Goal: Task Accomplishment & Management: Manage account settings

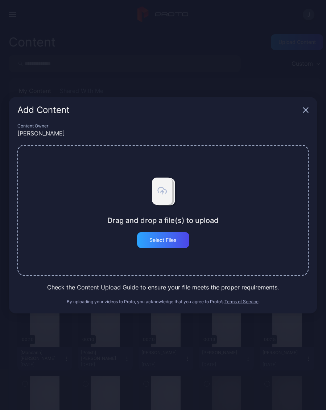
click at [175, 242] on div "Select Files" at bounding box center [163, 240] width 27 height 6
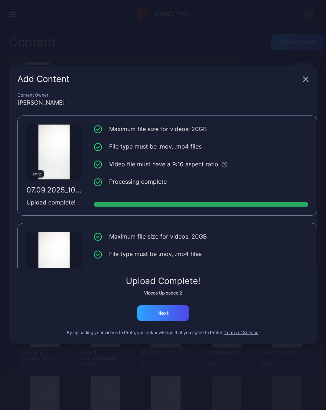
click at [178, 310] on div "Next" at bounding box center [163, 313] width 52 height 16
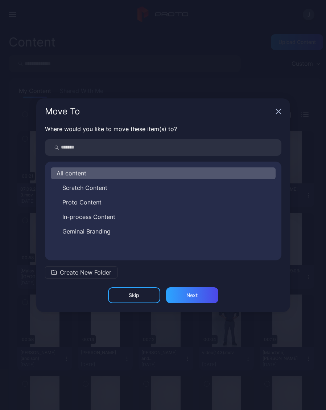
click at [279, 110] on icon "button" at bounding box center [279, 112] width 6 height 6
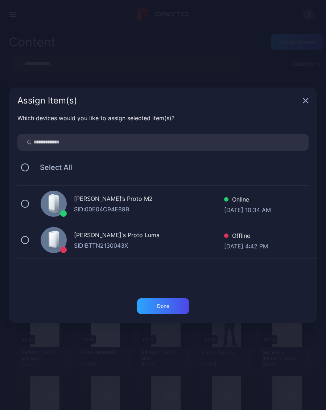
click at [306, 100] on icon "button" at bounding box center [306, 100] width 5 height 5
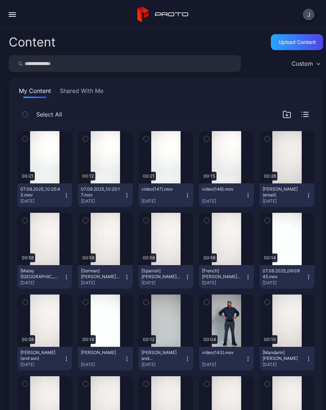
click at [46, 150] on div "Preview" at bounding box center [44, 157] width 55 height 52
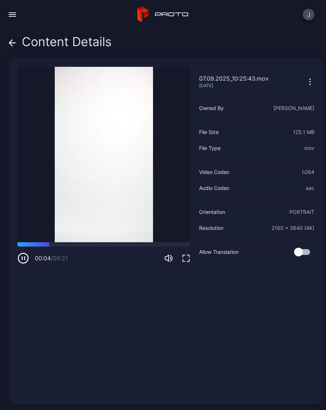
click at [16, 43] on div "Content Details" at bounding box center [60, 43] width 103 height 17
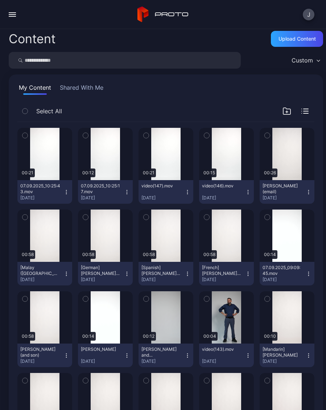
scroll to position [4, 0]
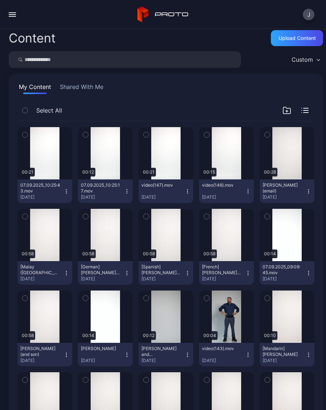
click at [69, 185] on button "07.09.2025_10:25:43.mov Sep 7, 2025" at bounding box center [44, 191] width 55 height 24
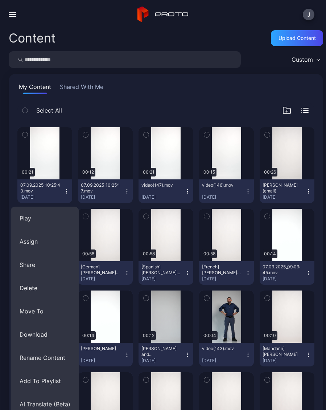
click at [58, 360] on button "Rename Content" at bounding box center [45, 357] width 68 height 23
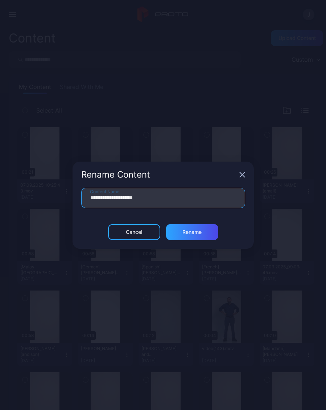
click at [179, 205] on input "**********" at bounding box center [163, 198] width 164 height 20
type input "**"
type input "**********"
click at [200, 229] on div "Rename" at bounding box center [192, 232] width 19 height 6
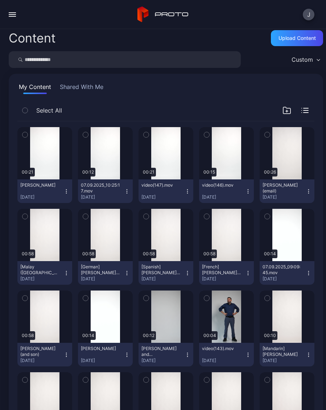
click at [70, 190] on button "Juliana Yirenky Sep 7, 2025" at bounding box center [44, 191] width 55 height 24
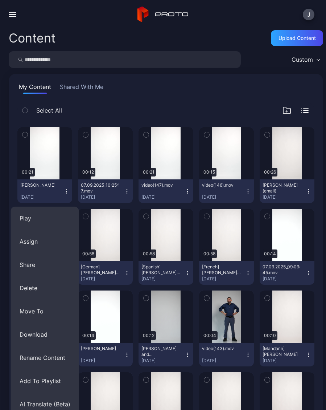
click at [40, 407] on button "AI Translate (Beta)" at bounding box center [45, 403] width 68 height 23
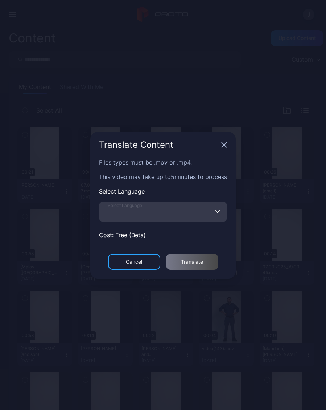
click at [157, 214] on input "Select Language" at bounding box center [163, 211] width 128 height 20
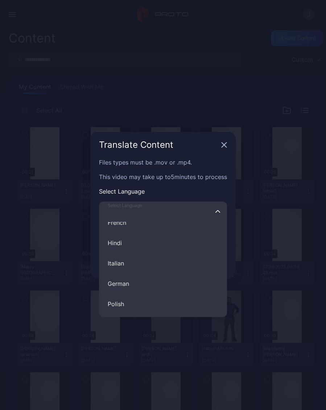
scroll to position [56, 0]
click at [128, 281] on button "German" at bounding box center [163, 278] width 128 height 20
type input "******"
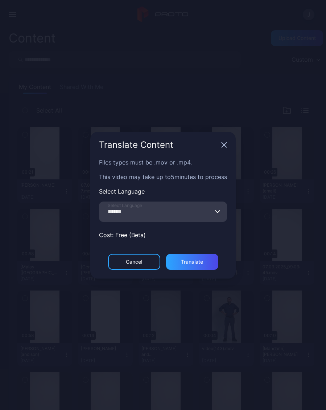
click at [204, 263] on div "Translate" at bounding box center [192, 262] width 52 height 16
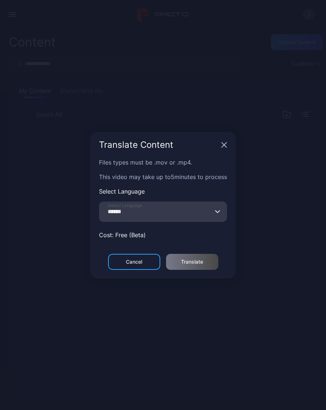
scroll to position [0, 0]
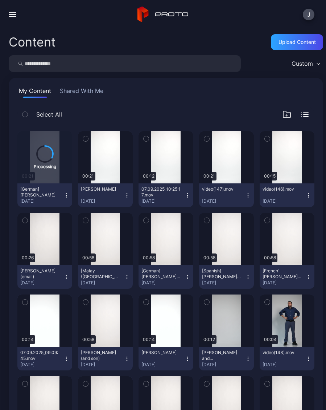
click at [130, 201] on button "Juliana Yirenky Sep 7, 2025" at bounding box center [105, 195] width 55 height 24
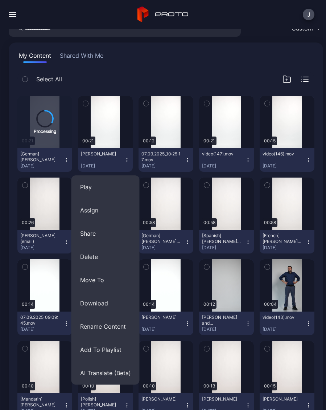
scroll to position [37, 0]
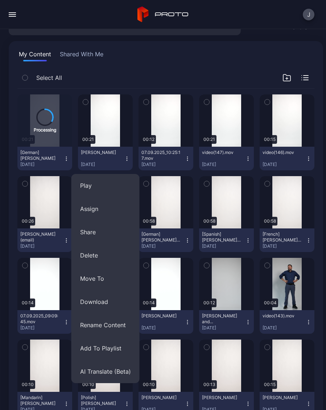
click at [118, 371] on button "AI Translate (Beta)" at bounding box center [106, 371] width 68 height 23
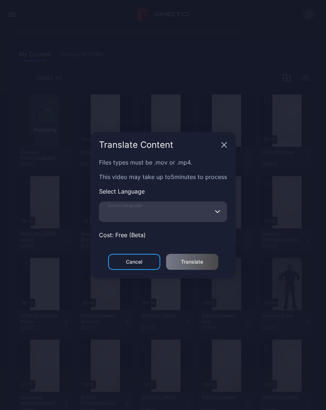
click at [192, 215] on input "Select Language" at bounding box center [163, 211] width 128 height 20
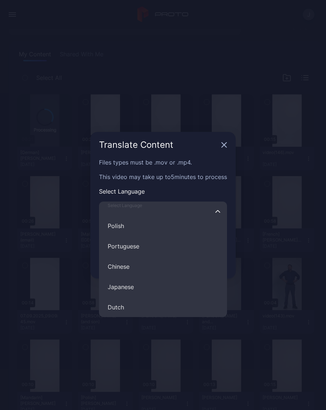
scroll to position [133, 0]
click at [134, 284] on button "Japanese" at bounding box center [163, 282] width 128 height 20
type input "********"
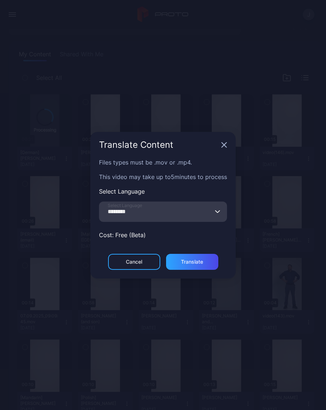
click at [201, 261] on div "Translate" at bounding box center [192, 262] width 22 height 6
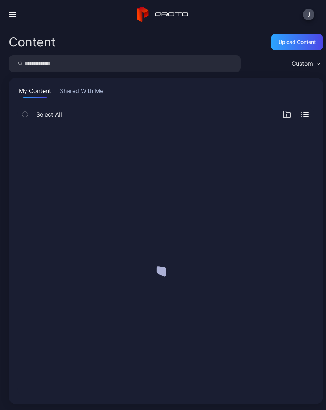
scroll to position [0, 0]
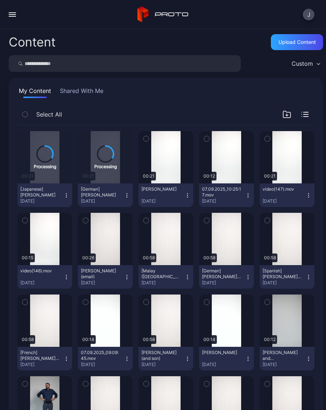
click at [52, 245] on div "Preview" at bounding box center [44, 239] width 55 height 52
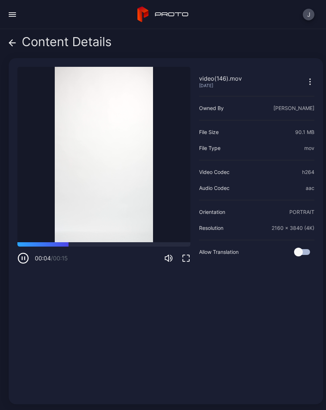
click at [17, 47] on div "Content Details" at bounding box center [60, 43] width 103 height 17
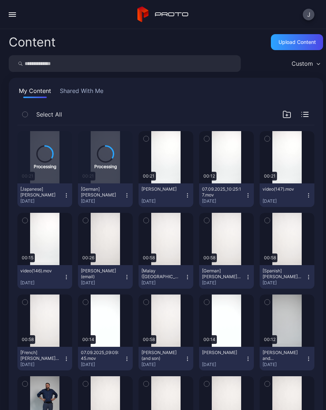
click at [70, 280] on button "video(146).mov Sep 7, 2025" at bounding box center [44, 277] width 55 height 24
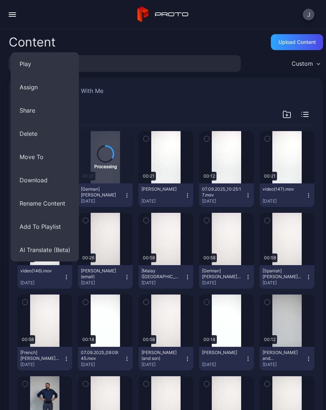
click at [61, 207] on button "Rename Content" at bounding box center [45, 203] width 68 height 23
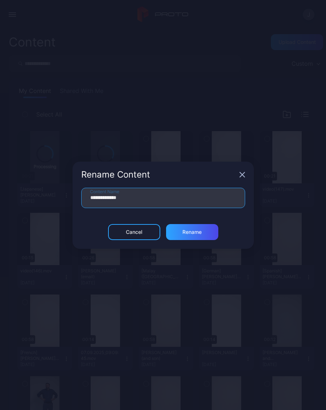
click at [157, 199] on input "**********" at bounding box center [163, 198] width 164 height 20
type input "*"
type input "**********"
click at [203, 234] on div "Rename" at bounding box center [192, 232] width 52 height 16
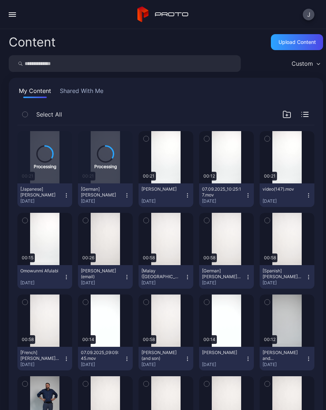
click at [0, 0] on div "Preview" at bounding box center [0, 0] width 0 height 0
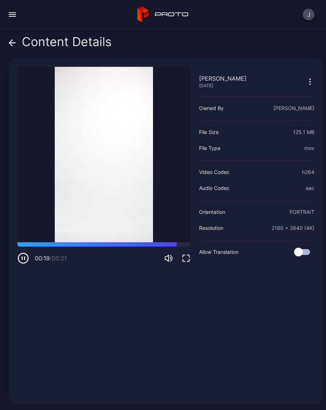
click at [16, 42] on div "Content Details" at bounding box center [60, 43] width 103 height 17
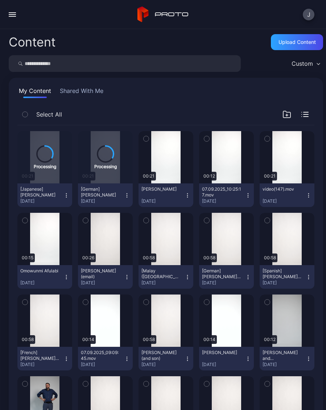
click at [0, 0] on div "Preview" at bounding box center [0, 0] width 0 height 0
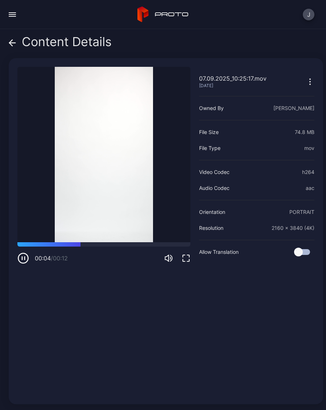
click at [16, 49] on div "Content Details" at bounding box center [60, 43] width 103 height 17
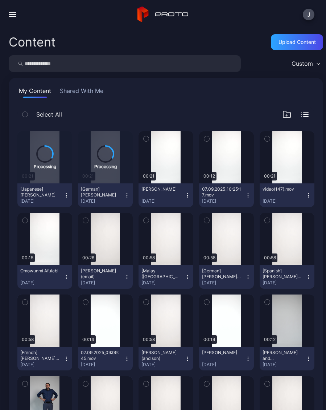
click at [0, 0] on div "Preview" at bounding box center [0, 0] width 0 height 0
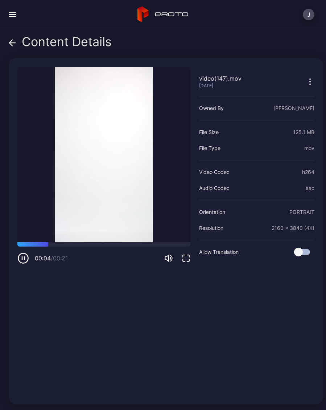
click at [12, 46] on span at bounding box center [12, 42] width 7 height 14
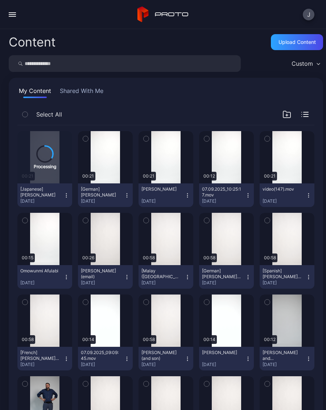
click at [67, 280] on button "Omowunmi Afulabi Sep 7, 2025" at bounding box center [44, 277] width 55 height 24
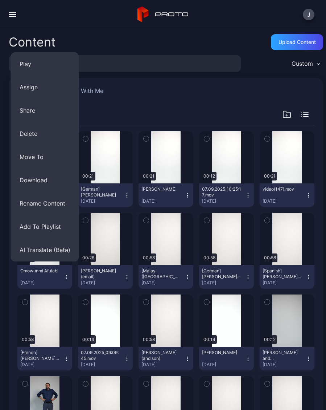
click at [43, 88] on button "Assign" at bounding box center [45, 87] width 68 height 23
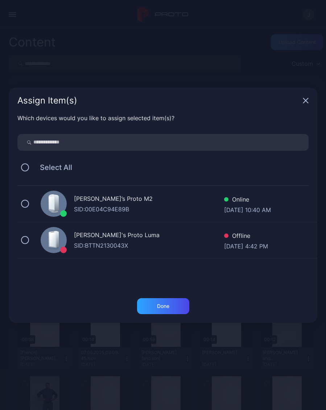
click at [30, 203] on div "Geminai’s Proto M2 SID: 00E04C94E89B Online Sep 07, 2025 at 10:40 AM" at bounding box center [167, 204] width 300 height 36
click at [174, 309] on div "Done" at bounding box center [163, 306] width 52 height 16
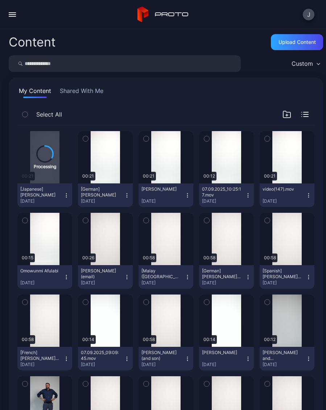
click at [191, 197] on button "Juliana Yirenky Sep 7, 2025" at bounding box center [166, 195] width 55 height 24
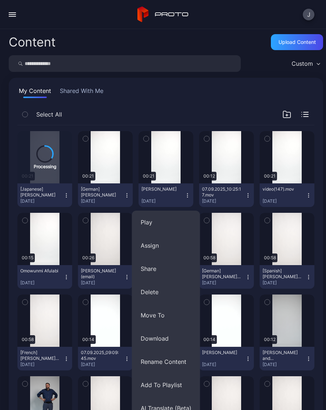
click at [160, 245] on button "Assign" at bounding box center [166, 245] width 68 height 23
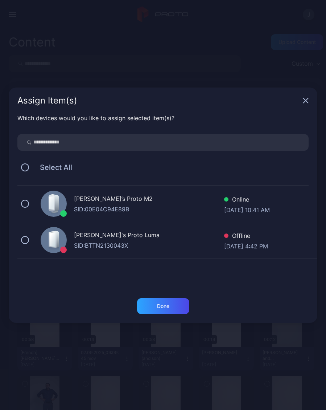
click at [28, 203] on button at bounding box center [25, 204] width 8 height 8
click at [166, 308] on div "Done" at bounding box center [163, 306] width 12 height 6
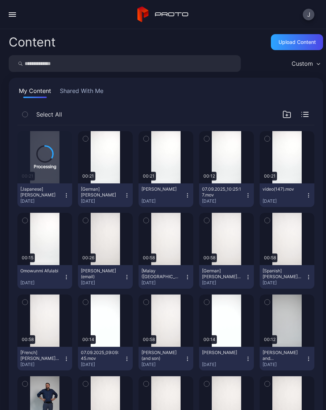
click at [131, 193] on button "[German] Juliana Yirenky Sep 7, 2025" at bounding box center [105, 195] width 55 height 24
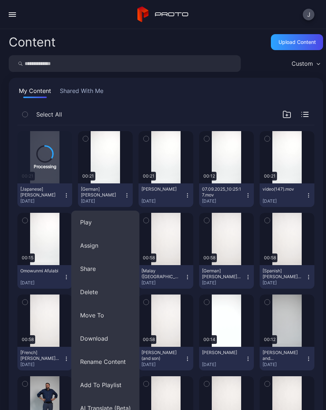
click at [99, 247] on button "Assign" at bounding box center [106, 245] width 68 height 23
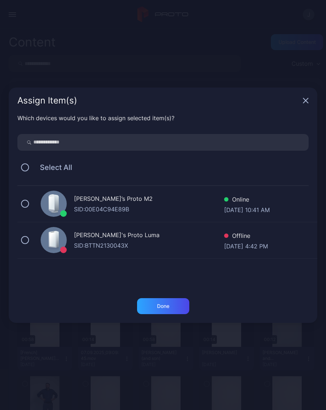
click at [26, 204] on button at bounding box center [25, 204] width 8 height 8
click at [160, 306] on div "Done" at bounding box center [163, 306] width 12 height 6
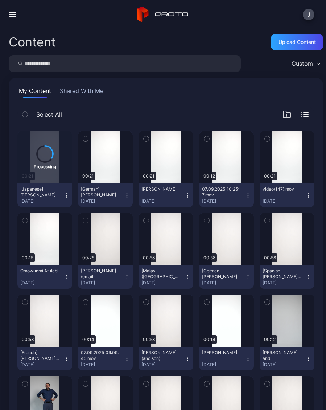
click at [0, 0] on div "Preview" at bounding box center [0, 0] width 0 height 0
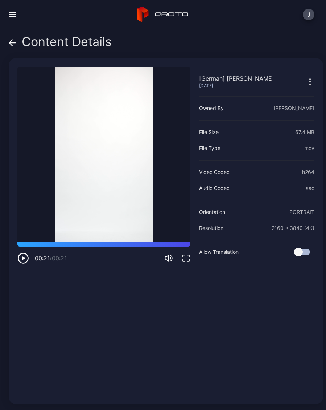
click at [16, 42] on icon at bounding box center [12, 42] width 7 height 7
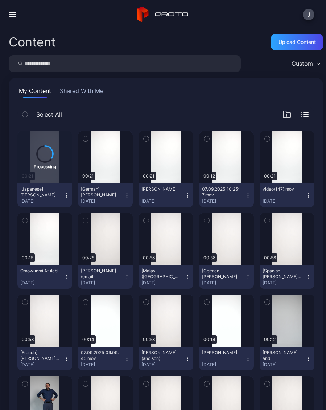
click at [0, 0] on div "Preview" at bounding box center [0, 0] width 0 height 0
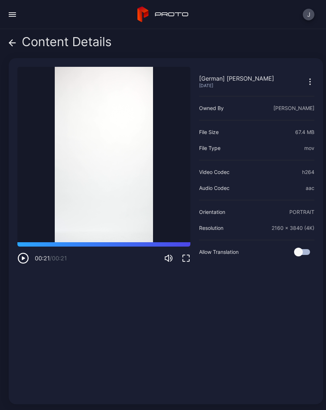
click at [9, 48] on span at bounding box center [12, 42] width 7 height 14
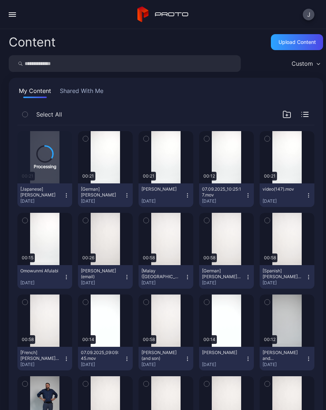
click at [0, 0] on div "Preview" at bounding box center [0, 0] width 0 height 0
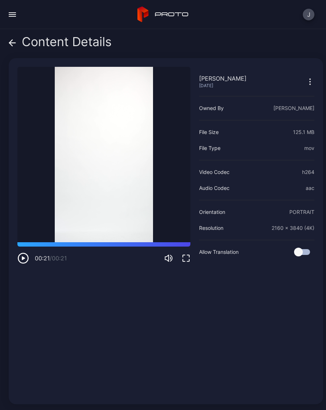
click at [12, 43] on icon at bounding box center [12, 43] width 6 height 0
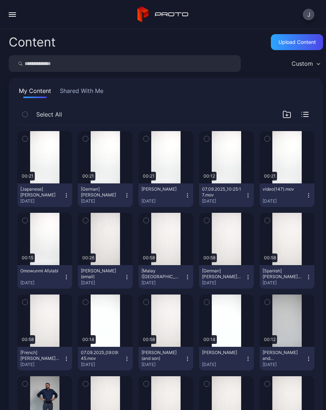
click at [0, 0] on div "Preview" at bounding box center [0, 0] width 0 height 0
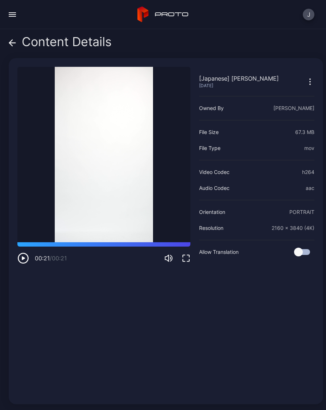
click at [13, 41] on icon at bounding box center [12, 42] width 7 height 7
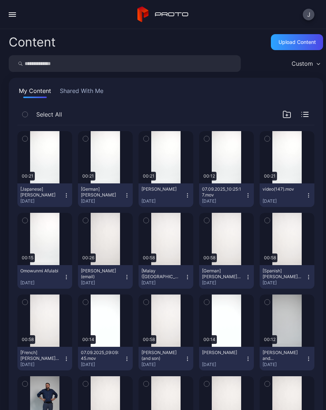
click at [68, 192] on icon "button" at bounding box center [67, 195] width 6 height 6
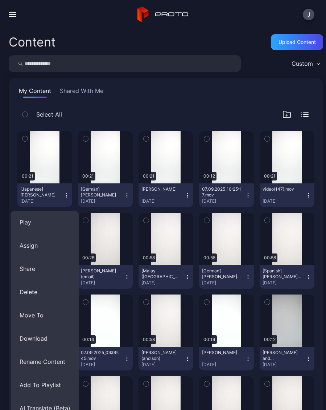
click at [38, 242] on button "Assign" at bounding box center [45, 245] width 68 height 23
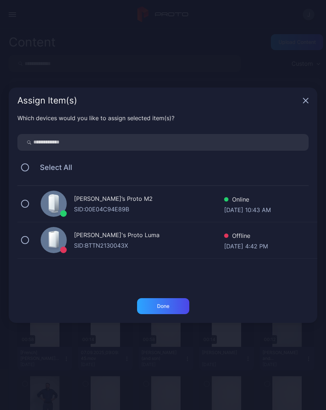
click at [25, 198] on div "Geminai’s Proto M2 SID: 00E04C94E89B Online Sep 07, 2025 at 10:43 AM" at bounding box center [167, 204] width 300 height 36
click at [167, 303] on div "Done" at bounding box center [163, 306] width 12 height 6
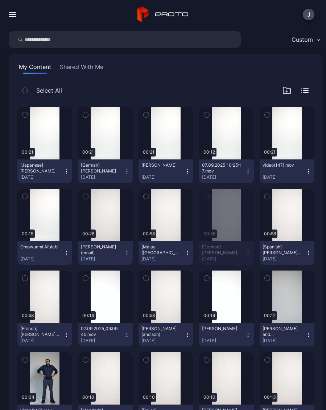
scroll to position [27, 0]
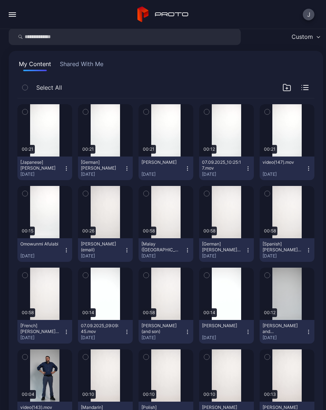
click at [0, 0] on div "Preview" at bounding box center [0, 0] width 0 height 0
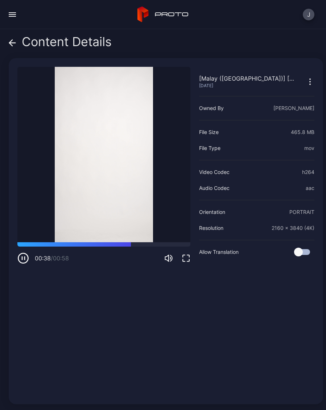
click at [15, 43] on icon at bounding box center [12, 43] width 6 height 0
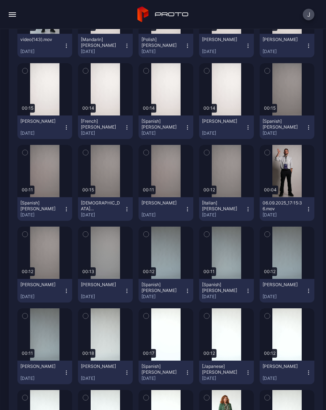
scroll to position [398, 0]
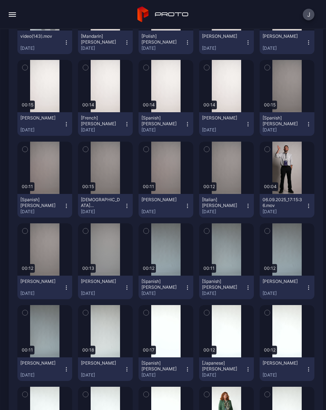
click at [127, 288] on icon "button" at bounding box center [127, 288] width 6 height 6
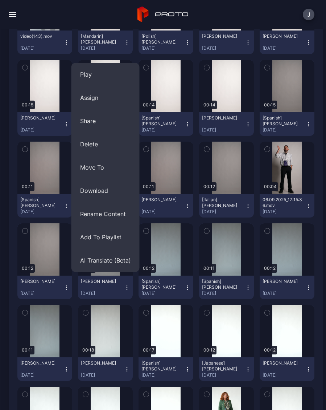
click at [95, 100] on button "Assign" at bounding box center [106, 97] width 68 height 23
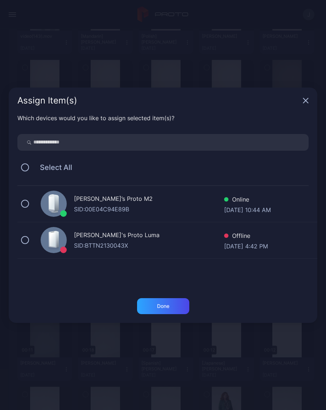
click at [28, 204] on button at bounding box center [25, 204] width 8 height 8
click at [168, 304] on div "Done" at bounding box center [163, 306] width 12 height 6
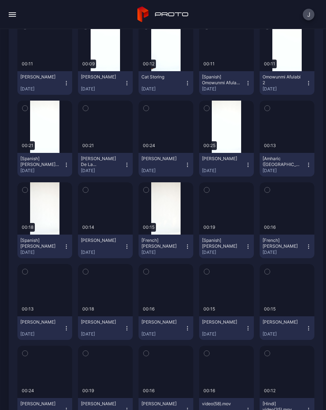
scroll to position [1583, 0]
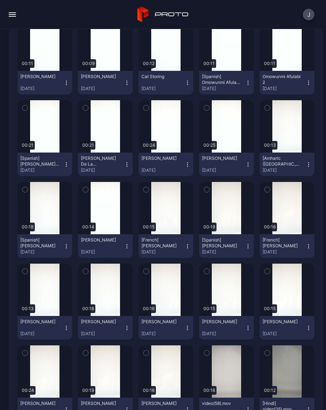
click at [129, 166] on icon "button" at bounding box center [127, 165] width 6 height 6
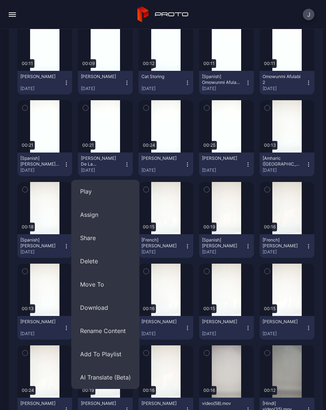
click at [100, 214] on button "Assign" at bounding box center [106, 214] width 68 height 23
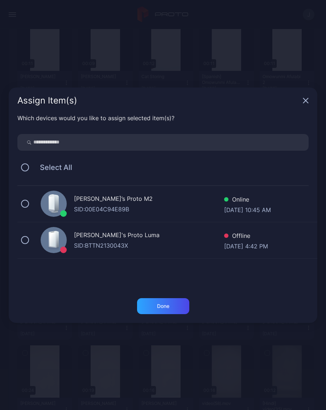
click at [29, 202] on button at bounding box center [25, 204] width 8 height 8
click at [157, 306] on div "Done" at bounding box center [163, 306] width 12 height 6
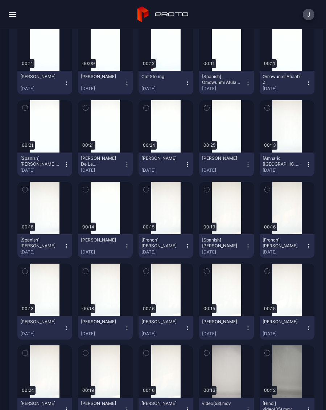
click at [72, 163] on button "[Spanish] Lidia De La Cruz Sep 6, 2025" at bounding box center [44, 164] width 55 height 24
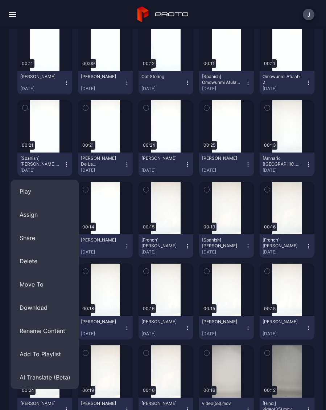
click at [39, 215] on button "Assign" at bounding box center [45, 214] width 68 height 23
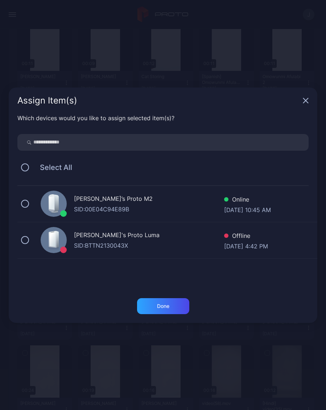
click at [30, 202] on div "Geminai’s Proto M2 SID: 00E04C94E89B Online Sep 07, 2025 at 10:45 AM" at bounding box center [167, 204] width 300 height 36
click at [183, 307] on div "Done" at bounding box center [163, 306] width 52 height 16
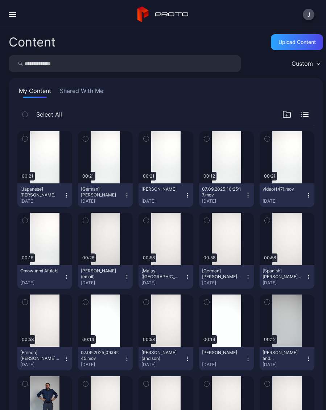
scroll to position [0, 0]
click at [296, 40] on div "Upload Content" at bounding box center [297, 42] width 37 height 6
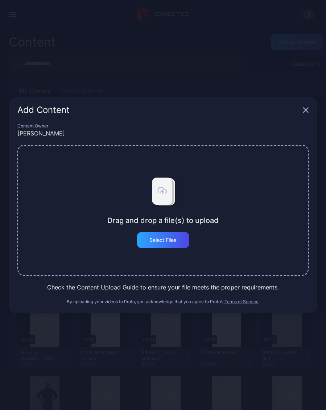
click at [166, 242] on div "Select Files" at bounding box center [163, 240] width 27 height 6
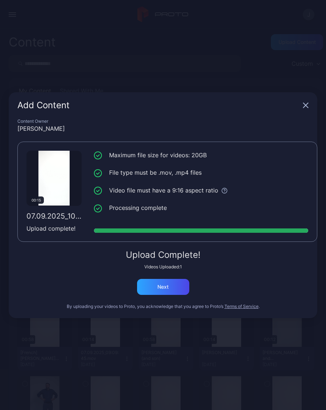
click at [175, 282] on div "Next" at bounding box center [163, 287] width 52 height 16
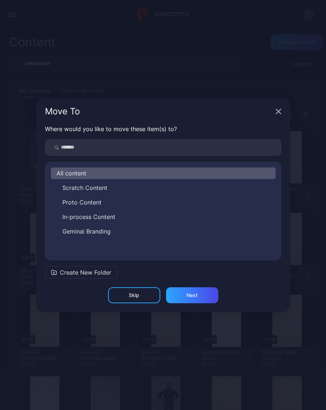
click at [281, 109] on icon "button" at bounding box center [278, 111] width 5 height 5
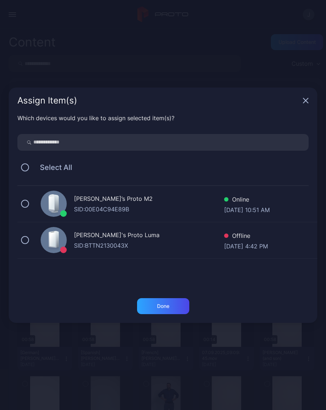
click at [307, 100] on icon "button" at bounding box center [306, 100] width 5 height 5
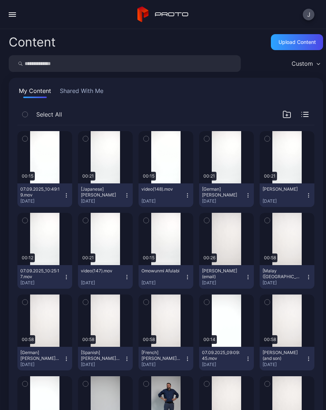
click at [305, 45] on div "Upload Content" at bounding box center [297, 42] width 37 height 6
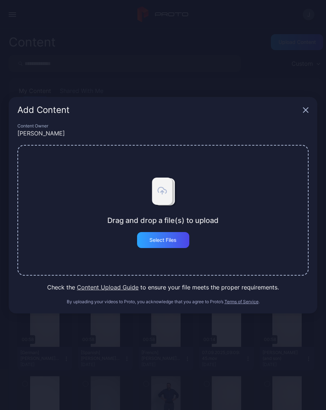
click at [168, 241] on div "Select Files" at bounding box center [163, 240] width 27 height 6
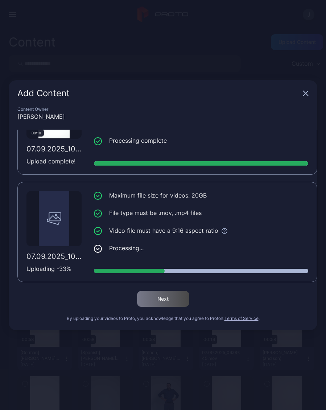
scroll to position [55, 0]
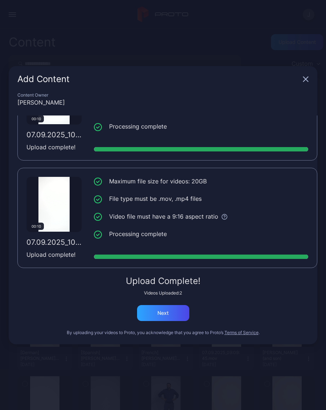
click at [175, 298] on div "Upload Complete! Videos Uploaded: 2 Next" at bounding box center [162, 299] width 291 height 44
click at [181, 313] on div "Next" at bounding box center [163, 313] width 52 height 16
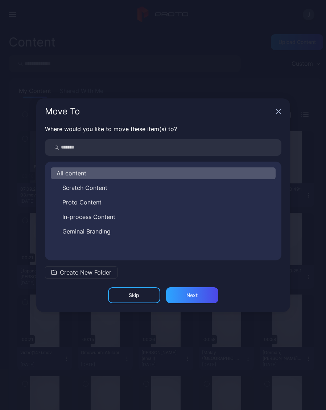
click at [281, 109] on icon "button" at bounding box center [278, 111] width 5 height 5
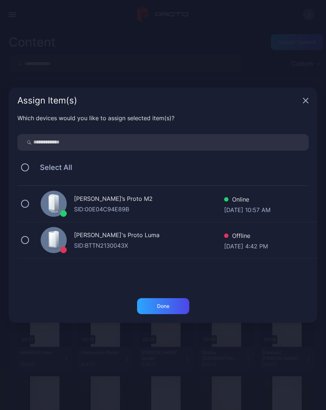
click at [307, 101] on icon "button" at bounding box center [306, 101] width 6 height 6
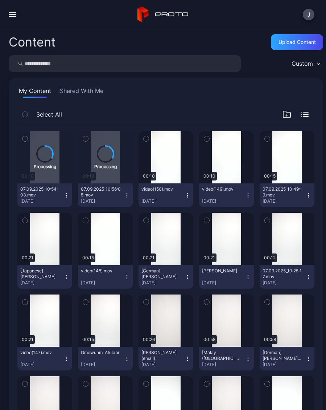
click at [0, 0] on div "Preview" at bounding box center [0, 0] width 0 height 0
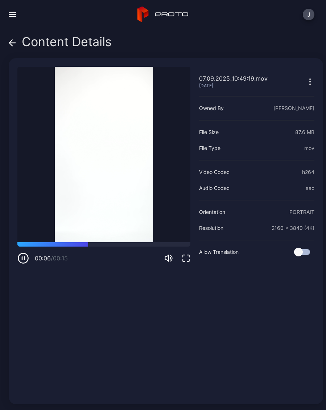
click at [17, 43] on div "Content Details" at bounding box center [60, 43] width 103 height 17
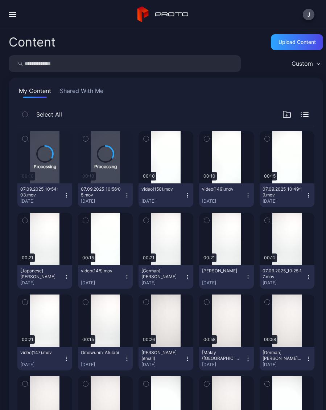
click at [0, 0] on div "Preview" at bounding box center [0, 0] width 0 height 0
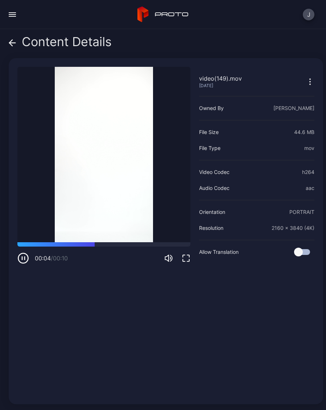
click at [13, 47] on span at bounding box center [12, 42] width 7 height 14
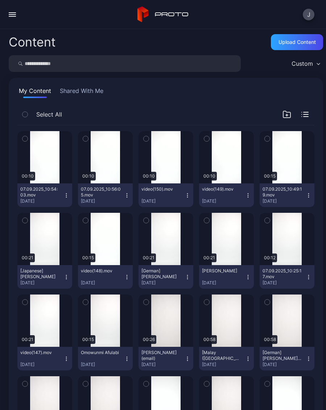
click at [290, 167] on div "Preview" at bounding box center [287, 157] width 55 height 52
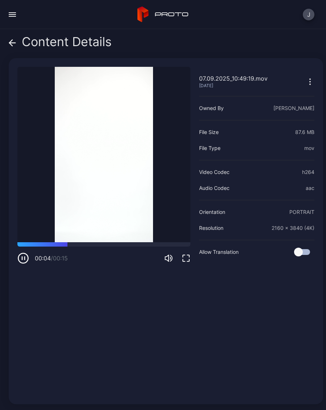
click at [16, 45] on icon at bounding box center [12, 42] width 7 height 7
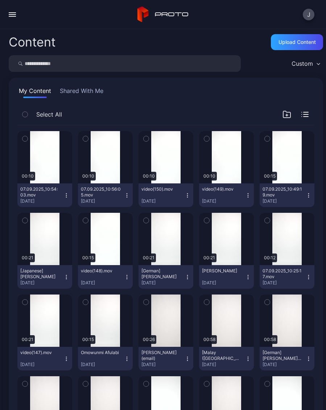
click at [307, 197] on icon "button" at bounding box center [309, 195] width 6 height 6
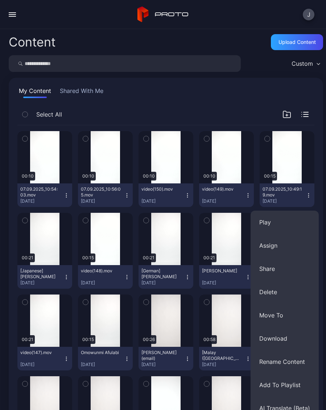
click at [295, 360] on button "Rename Content" at bounding box center [285, 361] width 68 height 23
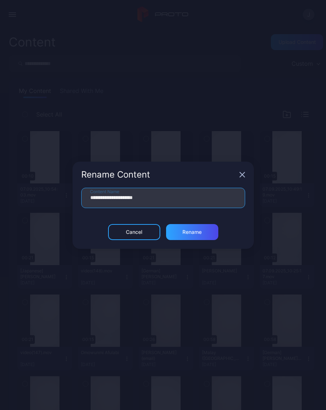
click at [177, 201] on input "**********" at bounding box center [163, 198] width 164 height 20
type input "**"
type input "**********"
click at [208, 233] on div "Rename" at bounding box center [192, 232] width 52 height 16
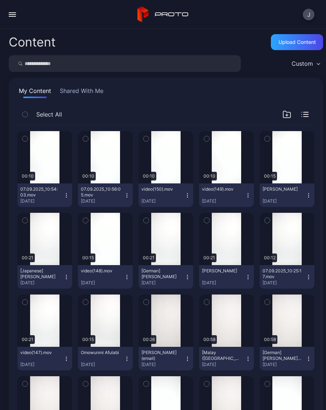
click at [0, 0] on div "Preview" at bounding box center [0, 0] width 0 height 0
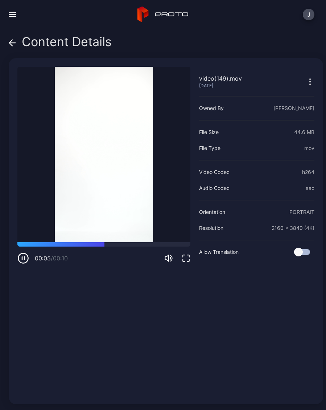
click at [16, 43] on div "Content Details" at bounding box center [60, 43] width 103 height 17
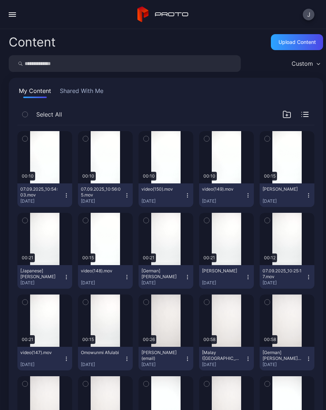
click at [252, 200] on button "video(149).mov [DATE]" at bounding box center [226, 195] width 55 height 24
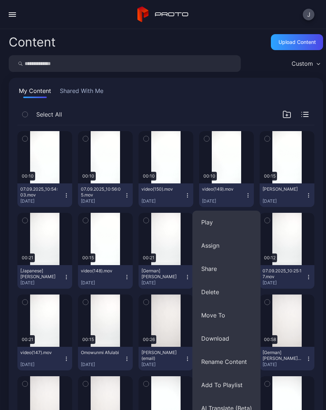
click at [242, 363] on button "Rename Content" at bounding box center [227, 361] width 68 height 23
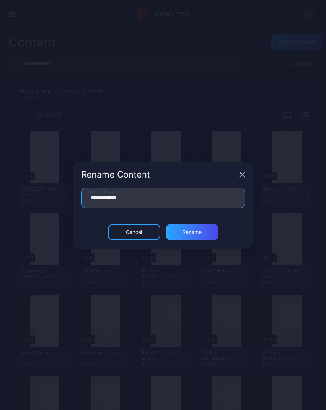
click at [154, 195] on input "**********" at bounding box center [163, 198] width 164 height 20
type input "*"
type input "**********"
click at [205, 231] on div "Rename" at bounding box center [192, 232] width 52 height 16
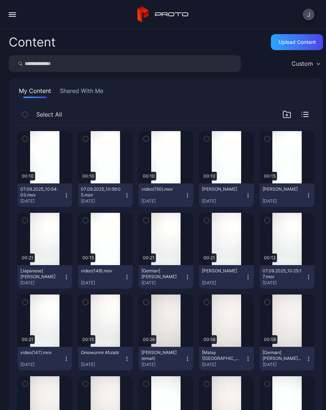
click at [188, 198] on button "video(150).mov [DATE]" at bounding box center [166, 195] width 55 height 24
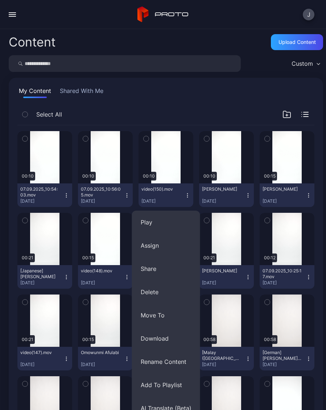
click at [0, 0] on div "Preview" at bounding box center [0, 0] width 0 height 0
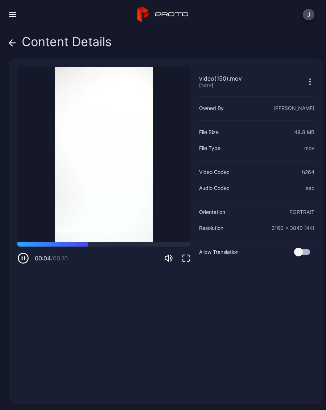
click at [11, 42] on icon at bounding box center [12, 42] width 7 height 7
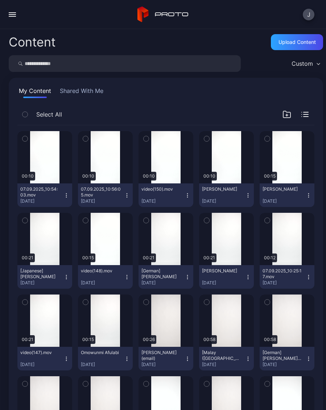
click at [189, 196] on icon "button" at bounding box center [188, 195] width 6 height 6
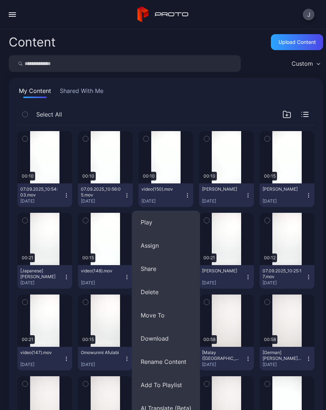
click at [176, 362] on button "Rename Content" at bounding box center [166, 361] width 68 height 23
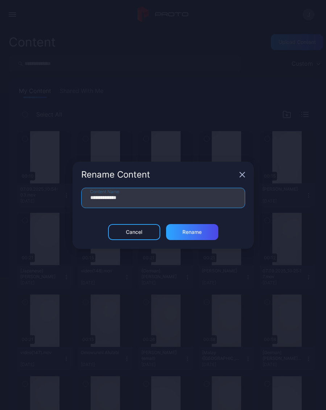
click at [146, 200] on input "**********" at bounding box center [163, 198] width 164 height 20
type input "*"
type input "***"
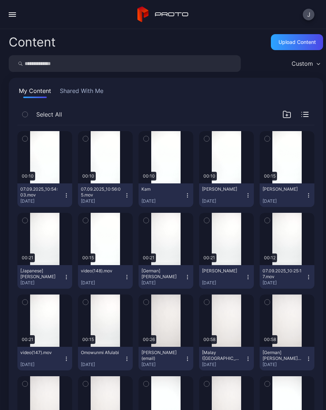
click at [188, 200] on button "Kam [DATE]" at bounding box center [166, 195] width 55 height 24
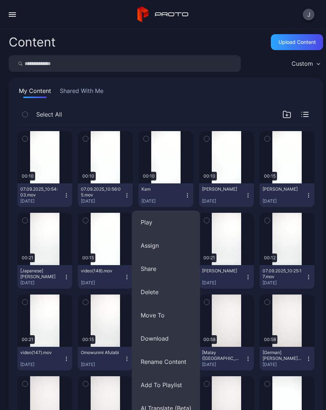
click at [187, 363] on button "Rename Content" at bounding box center [166, 361] width 68 height 23
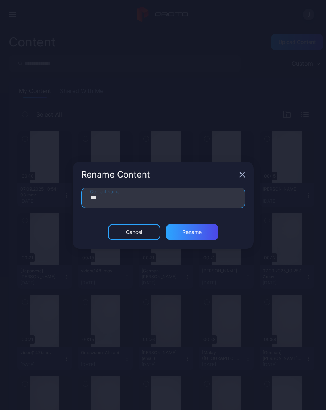
click at [123, 199] on input "***" at bounding box center [163, 198] width 164 height 20
type input "********"
click at [200, 232] on div "Rename" at bounding box center [192, 232] width 19 height 6
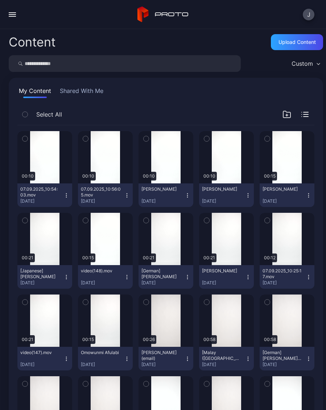
click at [0, 0] on div "Preview" at bounding box center [0, 0] width 0 height 0
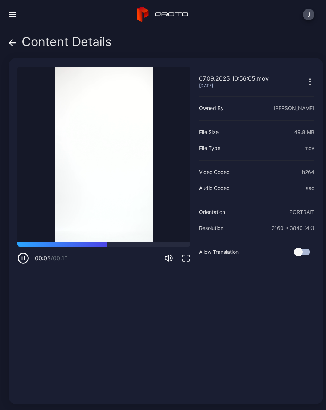
click at [12, 45] on icon at bounding box center [10, 43] width 3 height 6
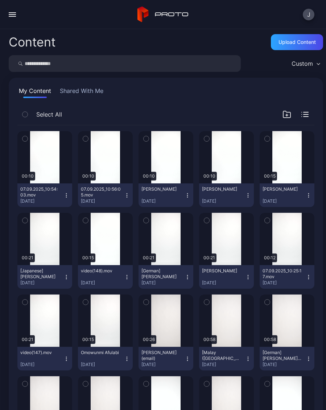
click at [126, 200] on button "07.09.2025_10:56:05.mov [DATE]" at bounding box center [105, 195] width 55 height 24
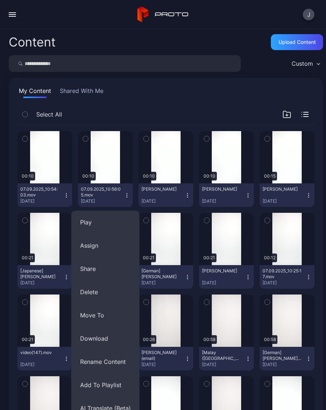
click at [101, 293] on button "Delete" at bounding box center [106, 291] width 68 height 23
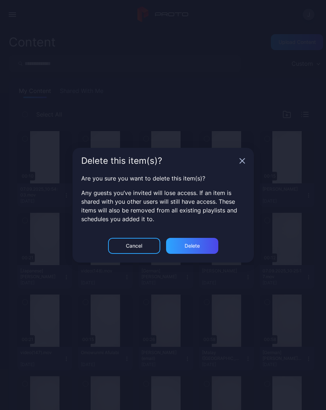
click at [203, 244] on div "Delete" at bounding box center [192, 246] width 52 height 16
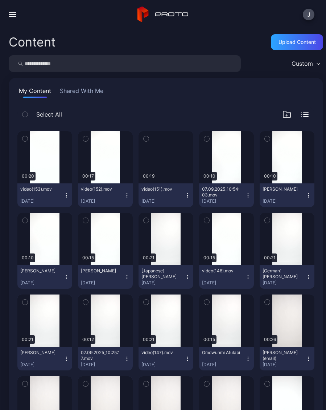
click at [0, 0] on div "Preview" at bounding box center [0, 0] width 0 height 0
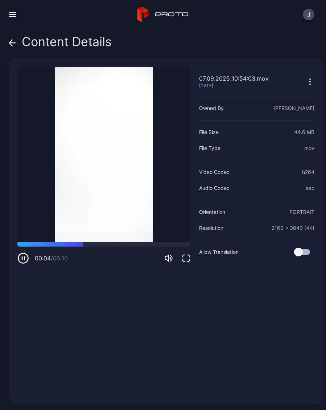
click at [13, 44] on icon at bounding box center [12, 42] width 7 height 7
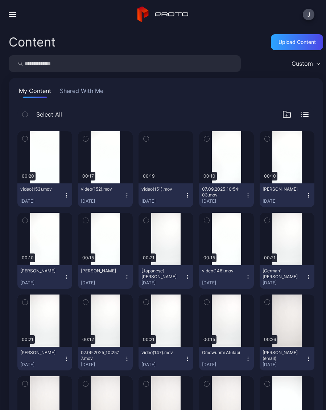
click at [252, 195] on button "07.09.2025_10:54:03.mov [DATE]" at bounding box center [226, 195] width 55 height 24
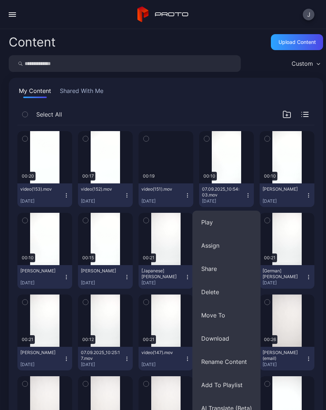
click at [217, 293] on button "Delete" at bounding box center [227, 291] width 68 height 23
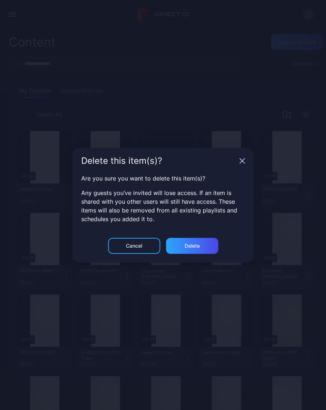
click at [201, 245] on div "Delete" at bounding box center [192, 246] width 52 height 16
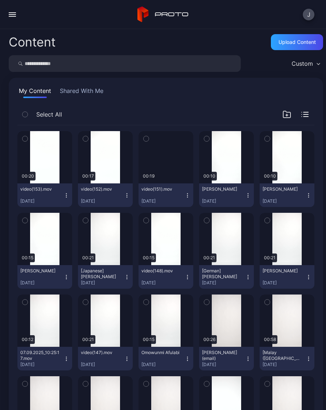
click at [0, 0] on div "Preview" at bounding box center [0, 0] width 0 height 0
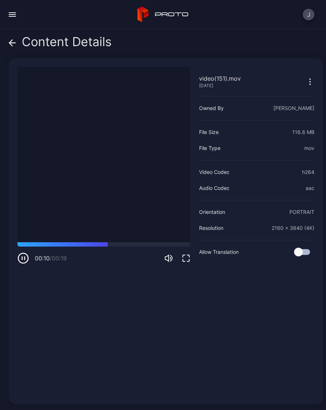
click at [12, 42] on icon at bounding box center [12, 42] width 7 height 7
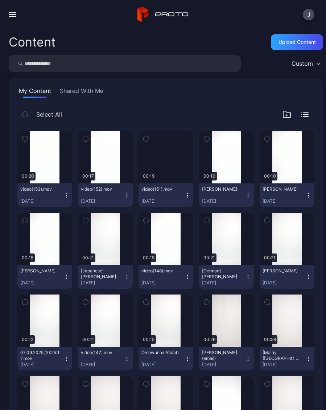
click at [0, 0] on div "Preview" at bounding box center [0, 0] width 0 height 0
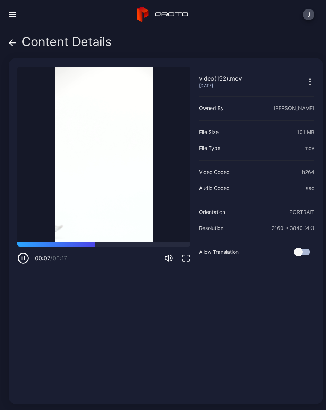
click at [13, 45] on icon at bounding box center [12, 42] width 7 height 7
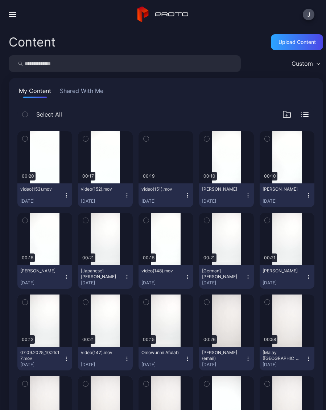
click at [188, 198] on button "video(151).mov [DATE]" at bounding box center [166, 195] width 55 height 24
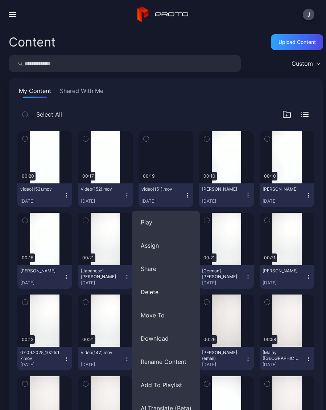
click at [161, 297] on button "Delete" at bounding box center [166, 291] width 68 height 23
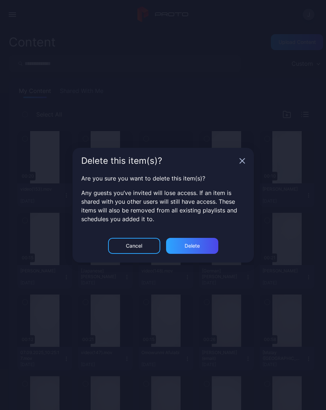
click at [202, 245] on div "Delete" at bounding box center [192, 246] width 52 height 16
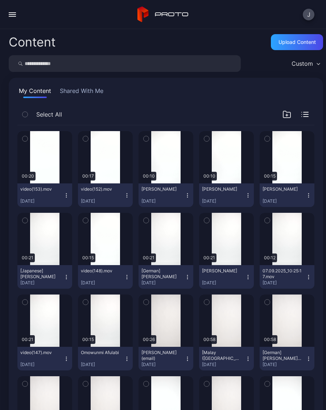
click at [127, 201] on button "video(152).mov [DATE]" at bounding box center [105, 195] width 55 height 24
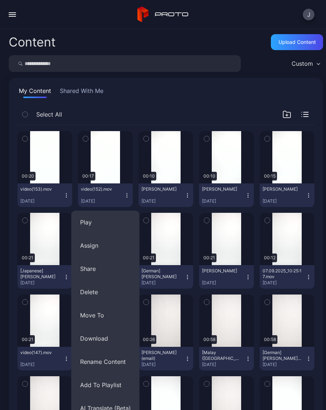
click at [127, 364] on button "Rename Content" at bounding box center [106, 361] width 68 height 23
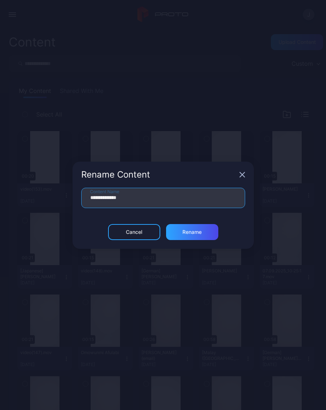
click at [144, 202] on input "**********" at bounding box center [163, 198] width 164 height 20
type input "*"
type input "**********"
click at [201, 231] on div "Rename" at bounding box center [192, 232] width 19 height 6
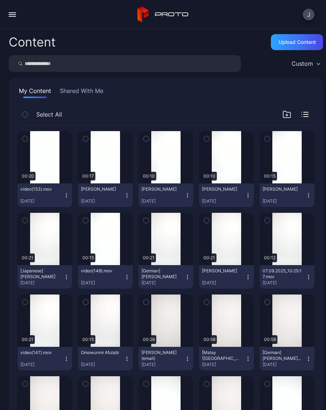
click at [0, 0] on div "Preview" at bounding box center [0, 0] width 0 height 0
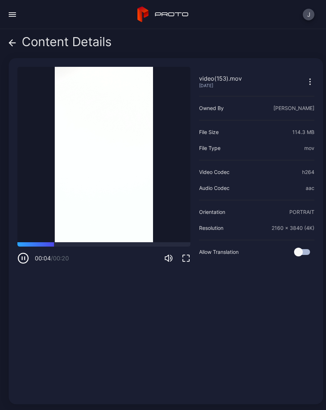
click at [11, 46] on span at bounding box center [12, 42] width 7 height 14
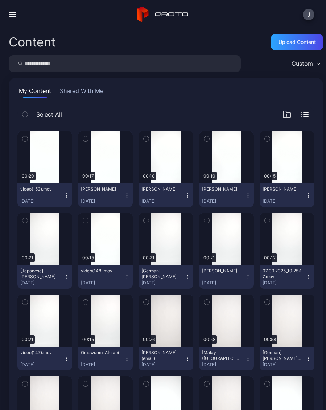
click at [66, 200] on button "video(153).mov [DATE]" at bounding box center [44, 195] width 55 height 24
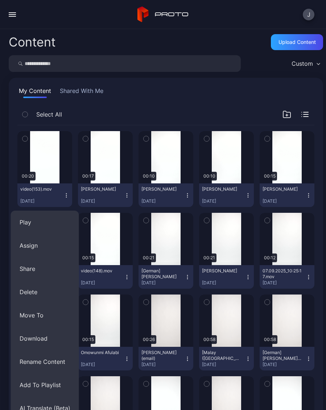
click at [61, 364] on button "Rename Content" at bounding box center [45, 361] width 68 height 23
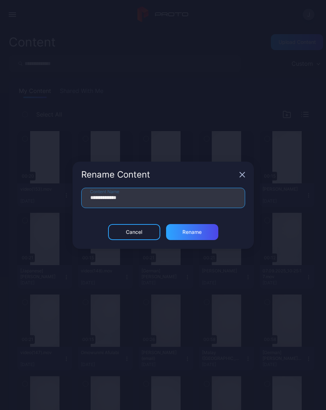
click at [143, 200] on input "**********" at bounding box center [163, 198] width 164 height 20
type input "*"
type input "**********"
click at [200, 238] on div "Rename" at bounding box center [192, 232] width 52 height 16
